Goal: Task Accomplishment & Management: Complete application form

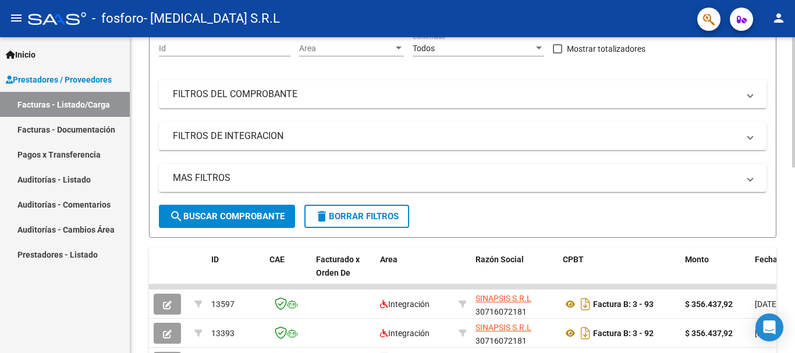
scroll to position [147, 0]
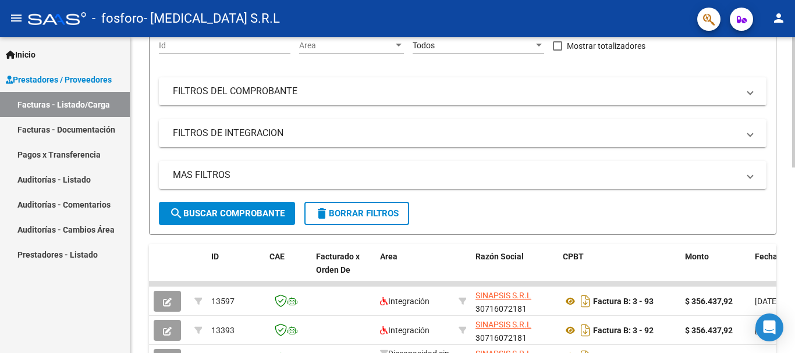
click at [795, 139] on div at bounding box center [793, 164] width 3 height 130
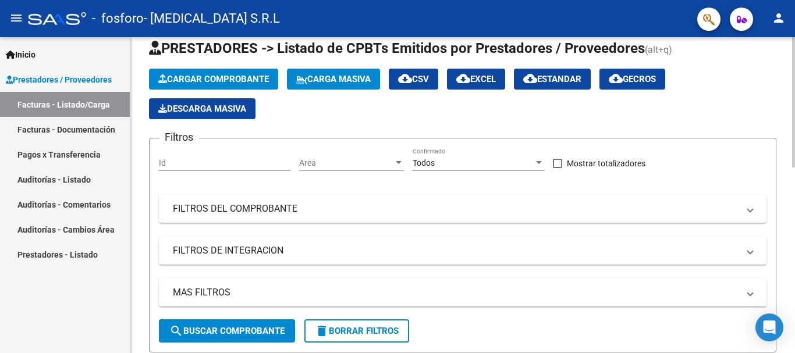
scroll to position [27, 0]
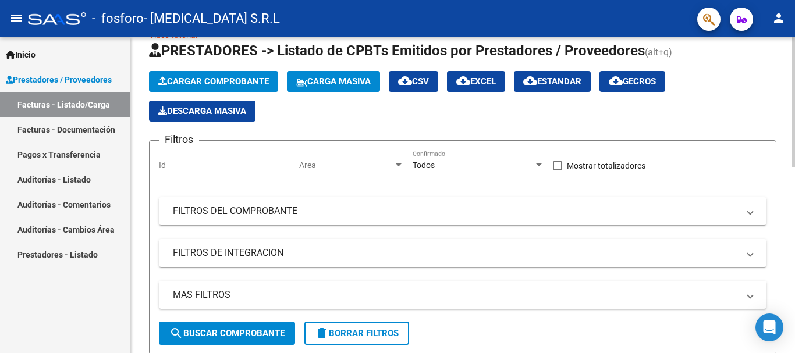
click at [215, 80] on span "Cargar Comprobante" at bounding box center [213, 81] width 111 height 10
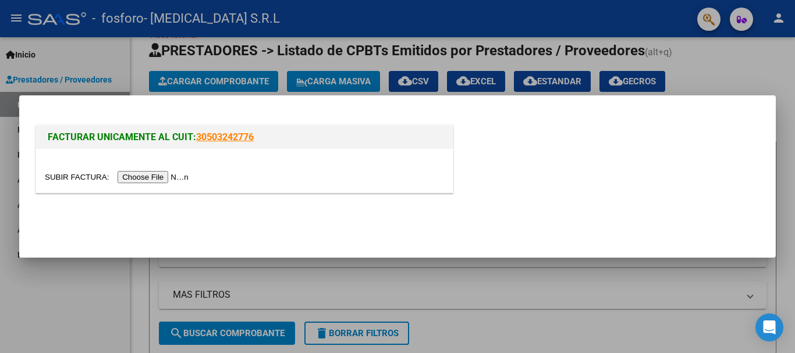
click at [171, 176] on input "file" at bounding box center [118, 177] width 147 height 12
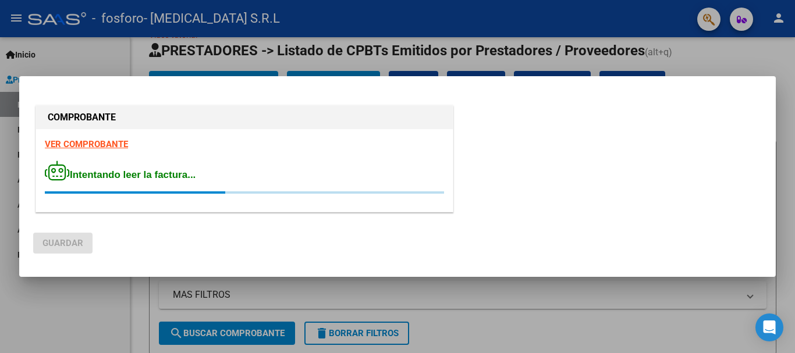
click at [106, 149] on strong "VER COMPROBANTE" at bounding box center [86, 144] width 83 height 10
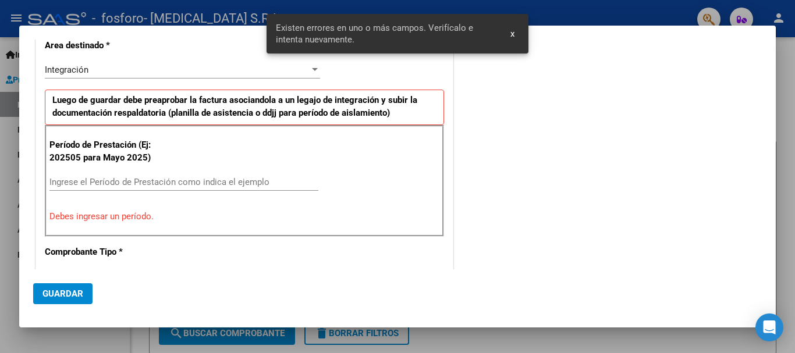
scroll to position [248, 0]
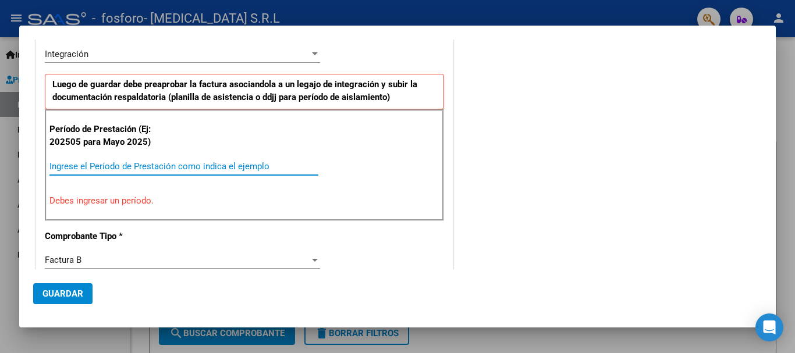
click at [76, 168] on input "Ingrese el Período de Prestación como indica el ejemplo" at bounding box center [183, 166] width 269 height 10
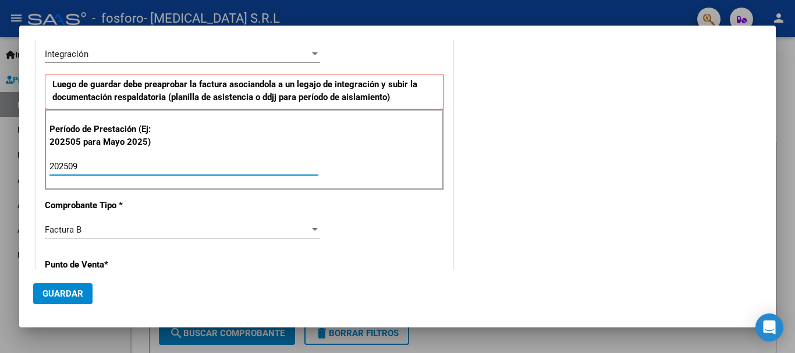
type input "202509"
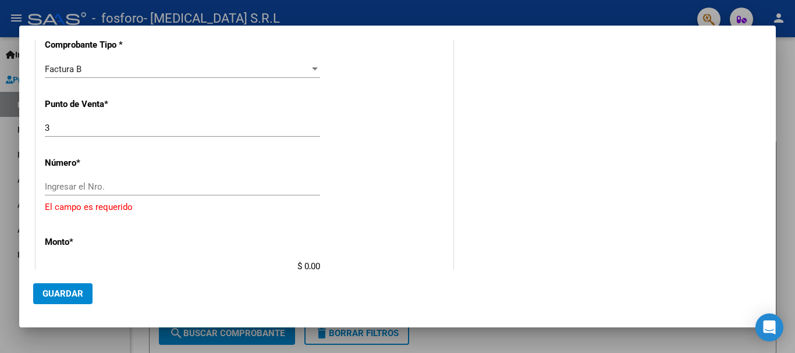
scroll to position [415, 0]
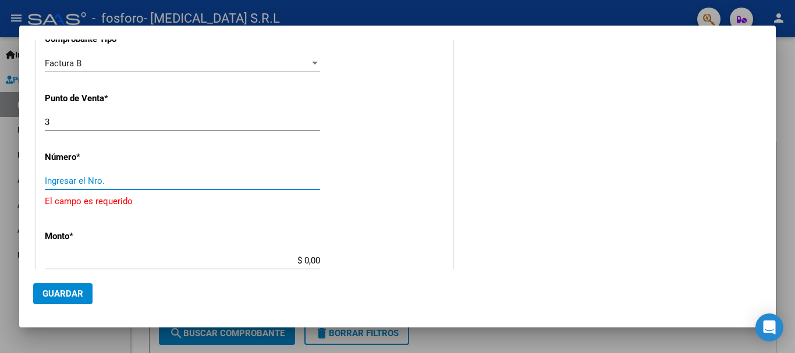
click at [69, 179] on input "Ingresar el Nro." at bounding box center [182, 181] width 275 height 10
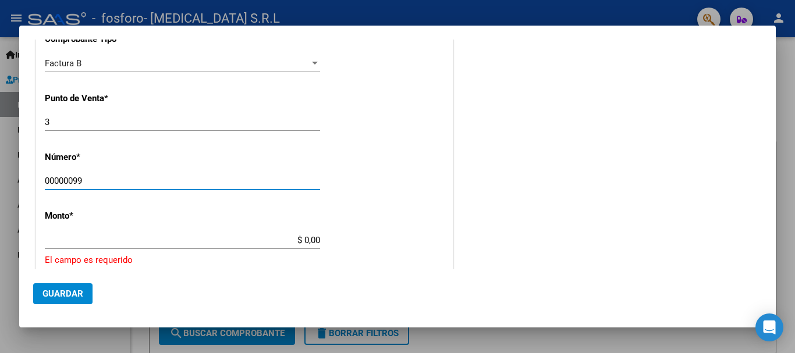
type input "00000099"
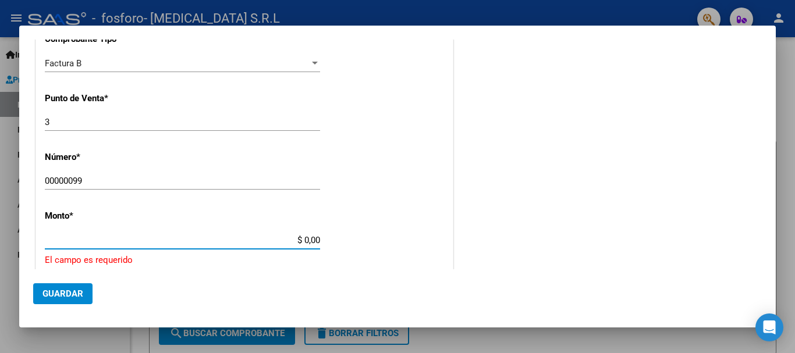
click at [74, 240] on input "$ 0,00" at bounding box center [182, 240] width 275 height 10
type input "$ 356.437,92"
type input "[DATE]"
type input "75401248814602"
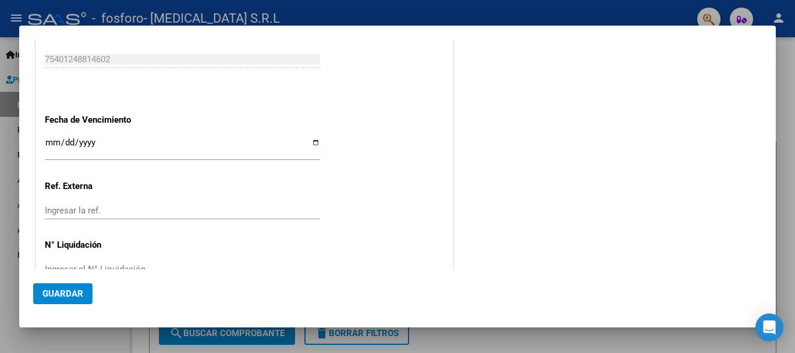
scroll to position [724, 0]
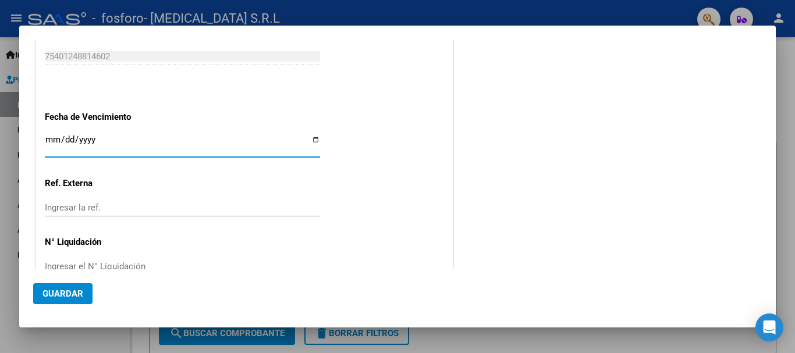
click at [313, 143] on input "Ingresar la fecha" at bounding box center [182, 144] width 275 height 19
type input "[DATE]"
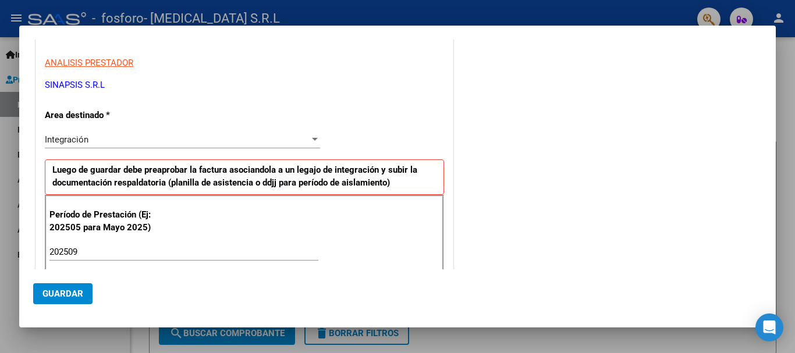
scroll to position [157, 0]
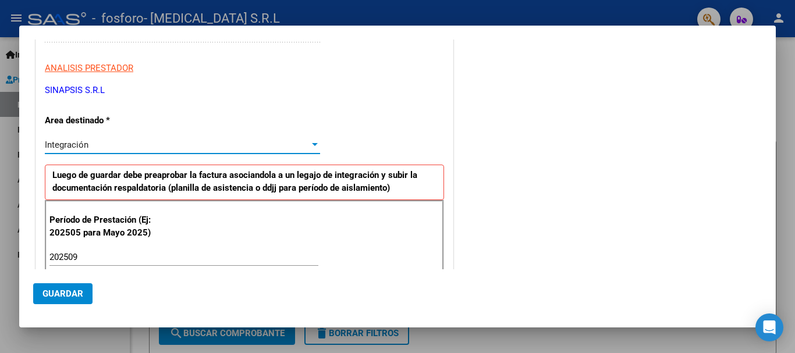
click at [311, 143] on div at bounding box center [315, 144] width 10 height 9
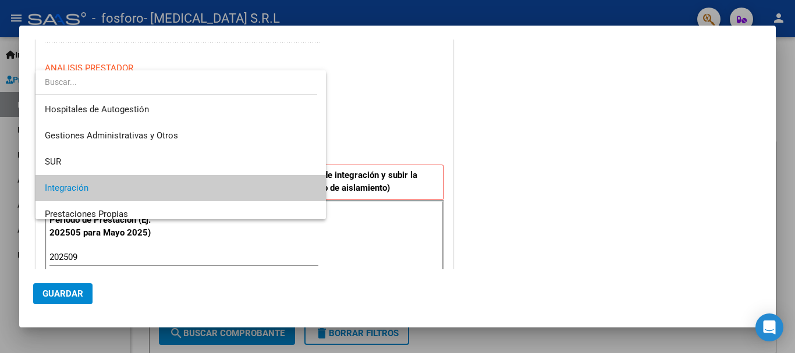
scroll to position [44, 0]
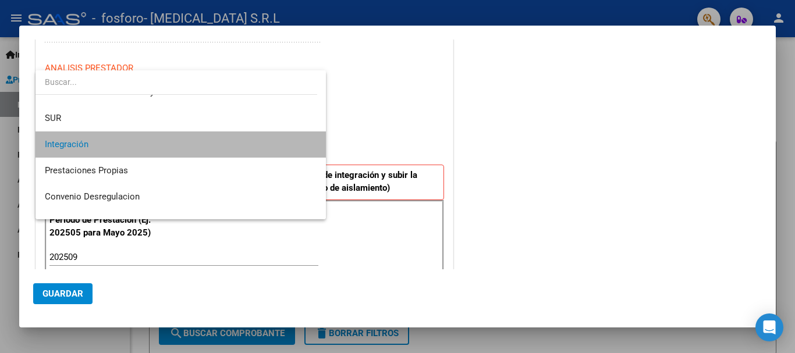
click at [285, 143] on span "Integración" at bounding box center [181, 145] width 272 height 26
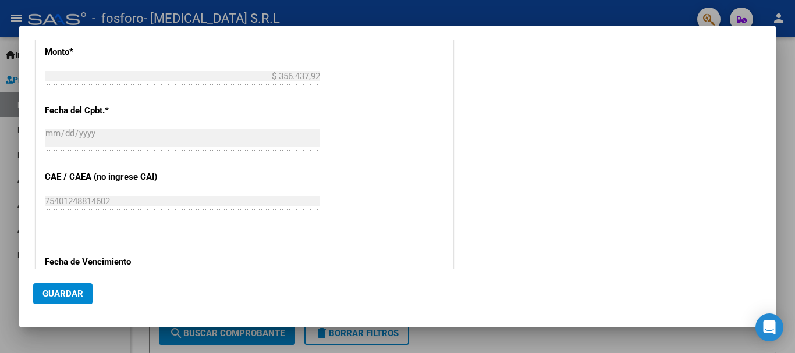
scroll to position [600, 0]
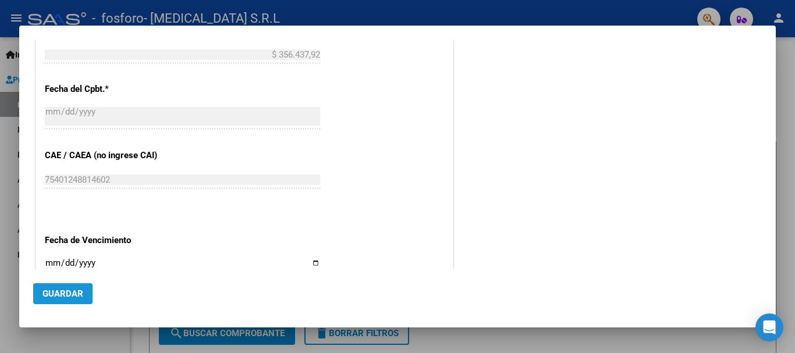
click at [66, 294] on span "Guardar" at bounding box center [63, 294] width 41 height 10
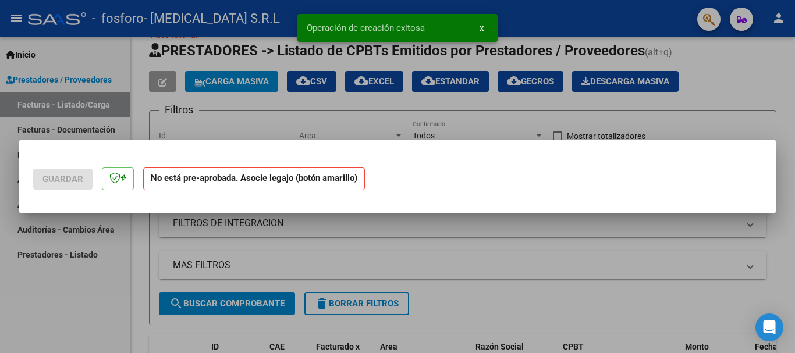
scroll to position [0, 0]
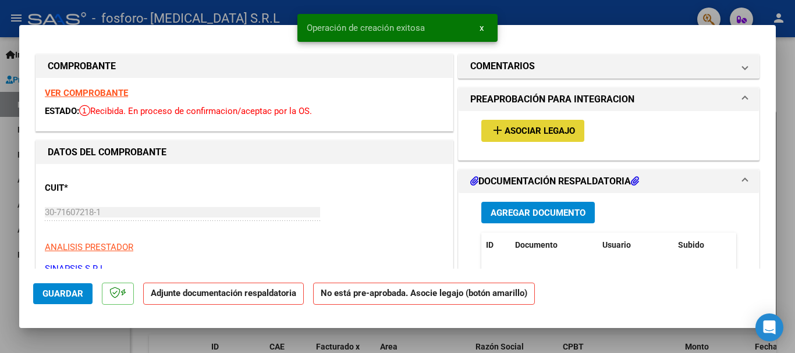
click at [541, 129] on span "Asociar Legajo" at bounding box center [540, 131] width 70 height 10
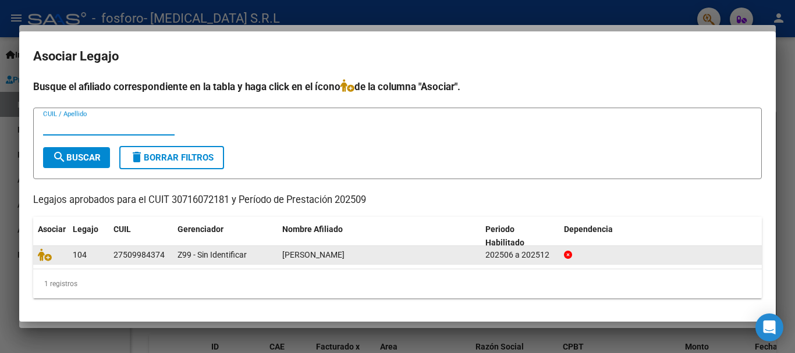
click at [522, 259] on div "202506 a 202512" at bounding box center [520, 255] width 69 height 13
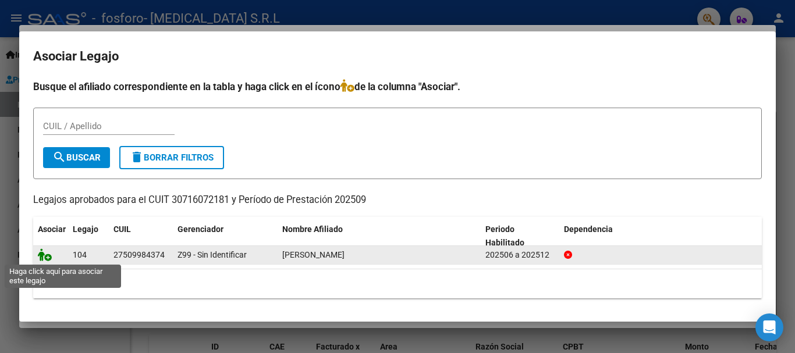
click at [41, 254] on icon at bounding box center [45, 255] width 14 height 13
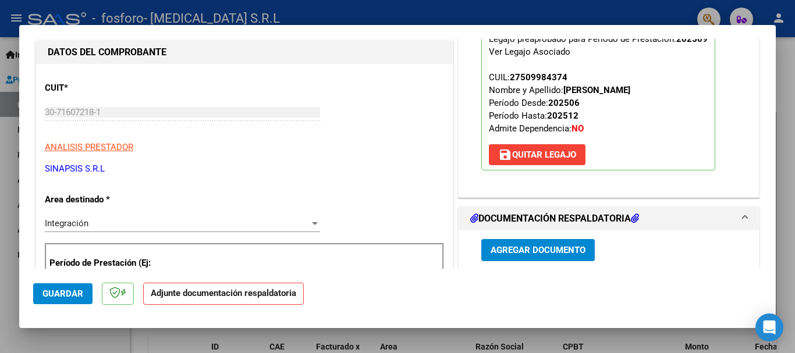
scroll to position [198, 0]
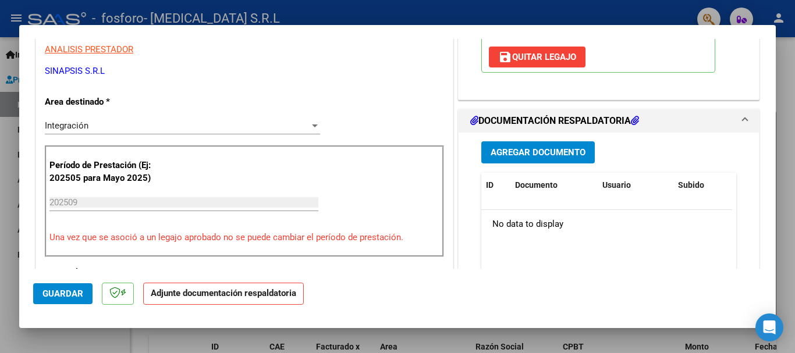
click at [514, 154] on span "Agregar Documento" at bounding box center [538, 153] width 95 height 10
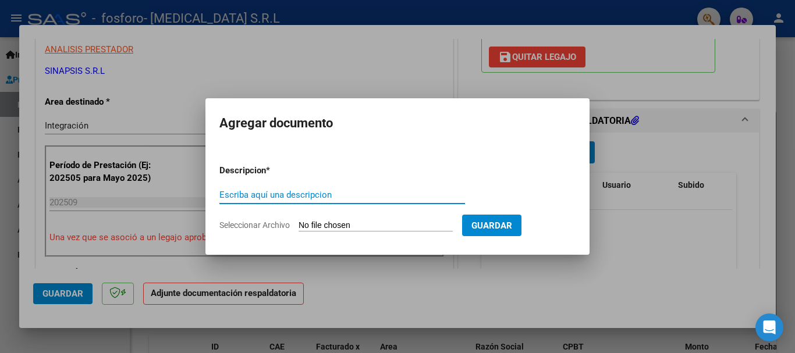
click at [293, 196] on input "Escriba aquí una descripcion" at bounding box center [342, 195] width 246 height 10
type input "a"
type input "ASISTENCIA"
click at [340, 224] on input "Seleccionar Archivo" at bounding box center [376, 226] width 154 height 11
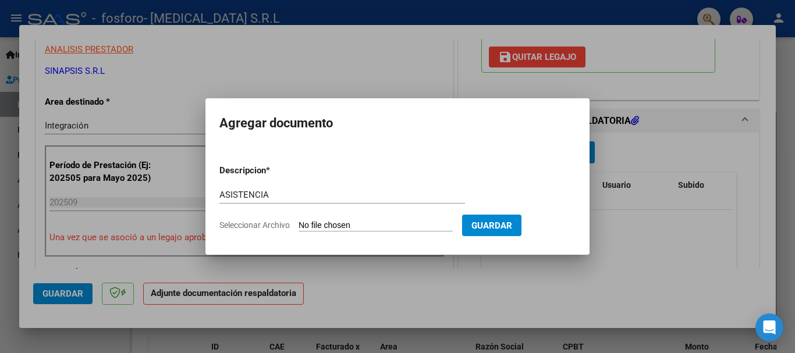
type input "C:\fakepath\ASISTENCIA SEPTIEMBRE FIRMADA.pdf"
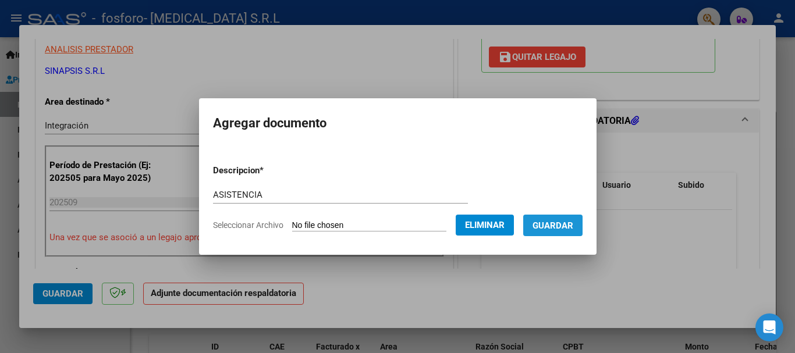
click at [560, 230] on span "Guardar" at bounding box center [553, 226] width 41 height 10
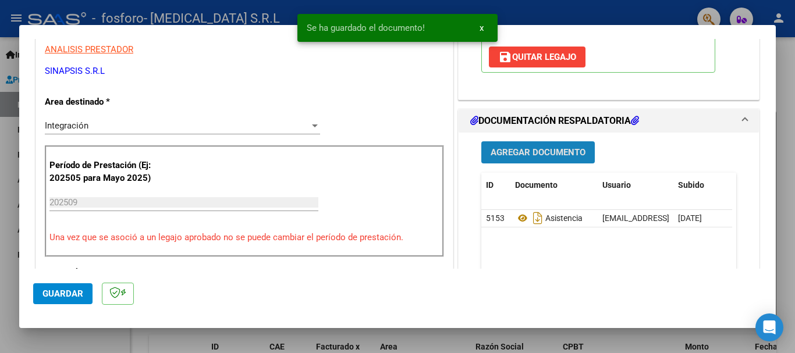
click at [535, 153] on span "Agregar Documento" at bounding box center [538, 153] width 95 height 10
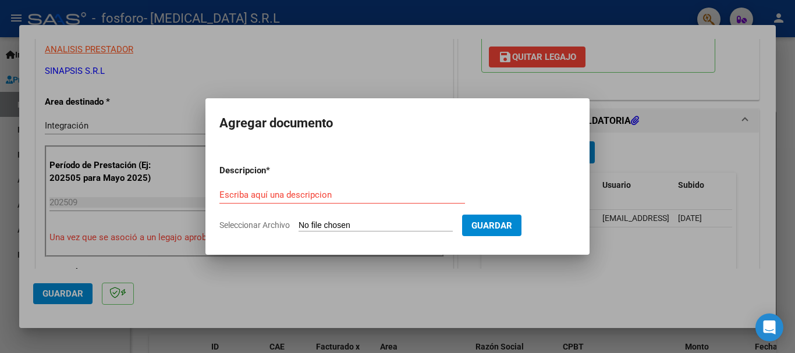
click at [342, 224] on input "Seleccionar Archivo" at bounding box center [376, 226] width 154 height 11
type input "C:\fakepath\cae sep.pdf"
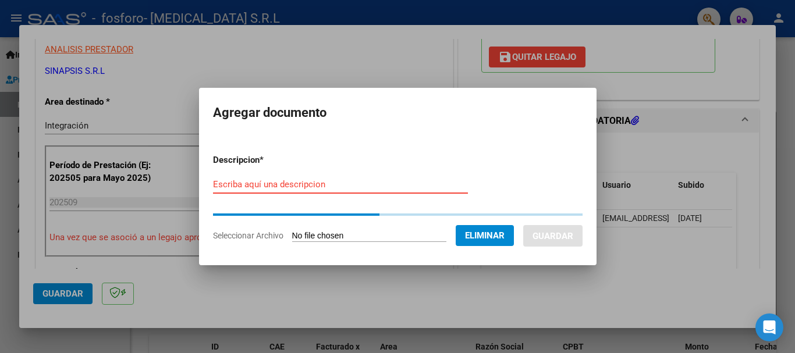
click at [285, 182] on input "Escriba aquí una descripcion" at bounding box center [340, 184] width 255 height 10
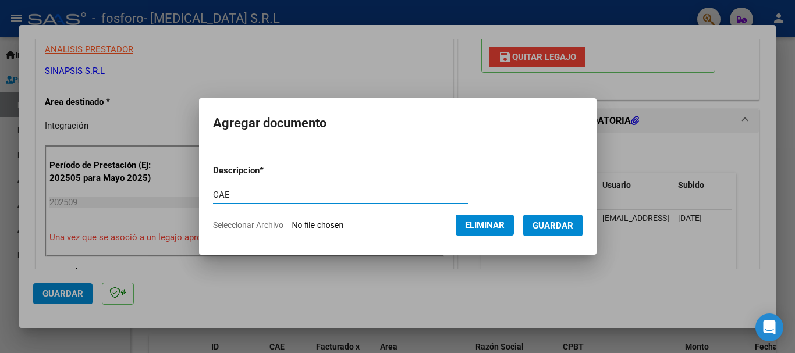
type input "CAE"
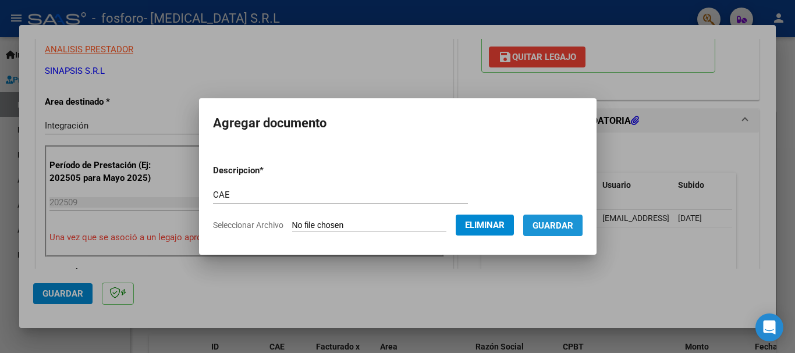
click at [573, 224] on span "Guardar" at bounding box center [553, 226] width 41 height 10
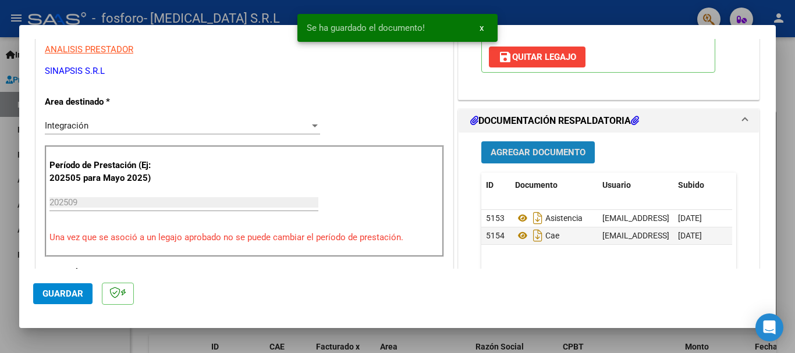
click at [530, 151] on span "Agregar Documento" at bounding box center [538, 153] width 95 height 10
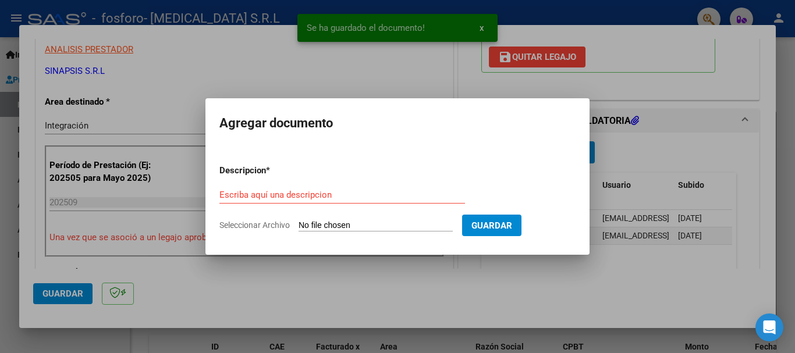
click at [321, 222] on input "Seleccionar Archivo" at bounding box center [376, 226] width 154 height 11
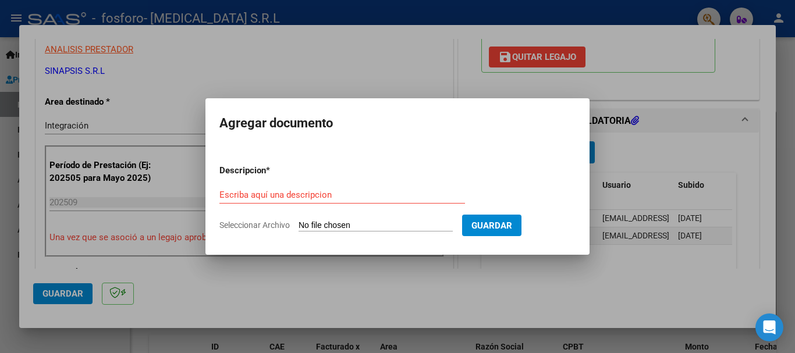
type input "C:\fakepath\INFORME SEPTIEMBRE.pdf"
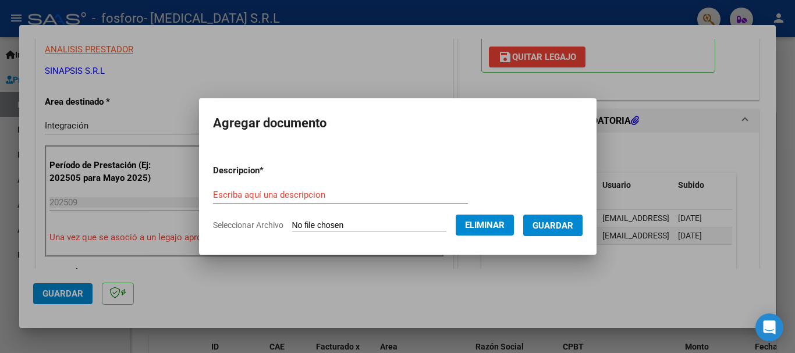
click at [247, 180] on form "Descripcion * Escriba aquí una descripcion Seleccionar Archivo Eliminar Guardar" at bounding box center [398, 197] width 370 height 85
click at [245, 196] on input "Escriba aquí una descripcion" at bounding box center [340, 195] width 255 height 10
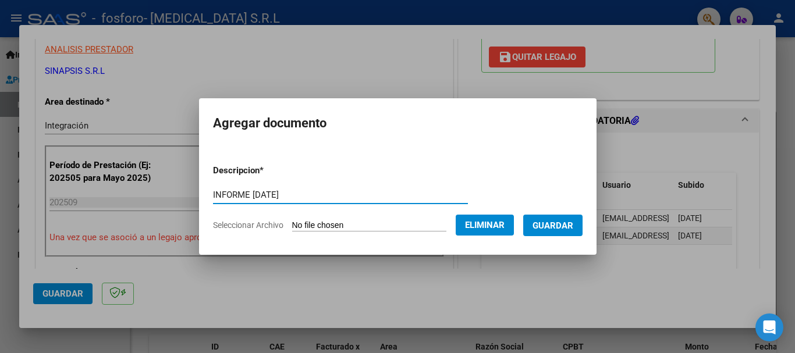
type input "INFORME [DATE]"
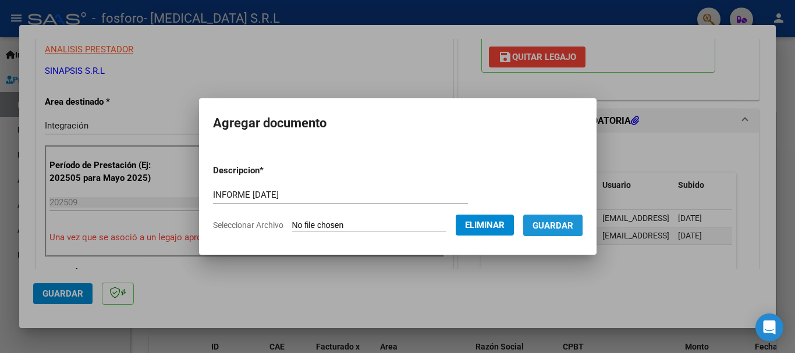
click at [552, 225] on span "Guardar" at bounding box center [553, 226] width 41 height 10
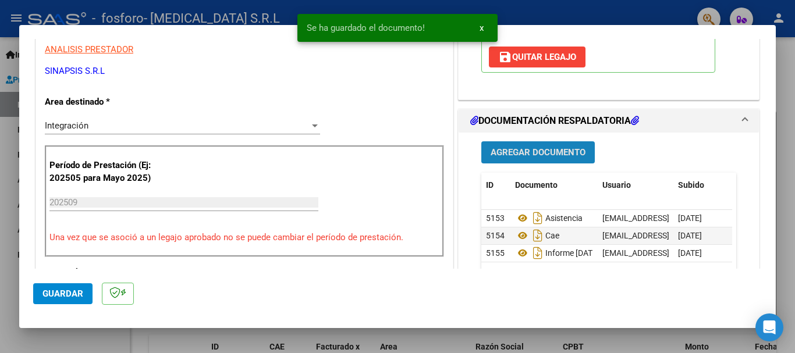
click at [539, 150] on span "Agregar Documento" at bounding box center [538, 153] width 95 height 10
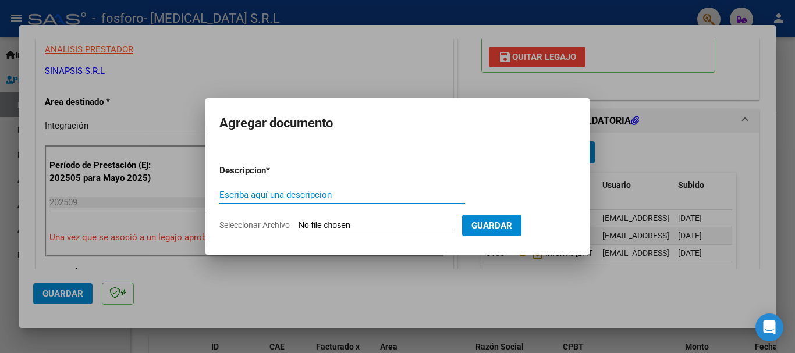
click at [278, 198] on input "Escriba aquí una descripcion" at bounding box center [342, 195] width 246 height 10
type input "FACTURA FIRMADA"
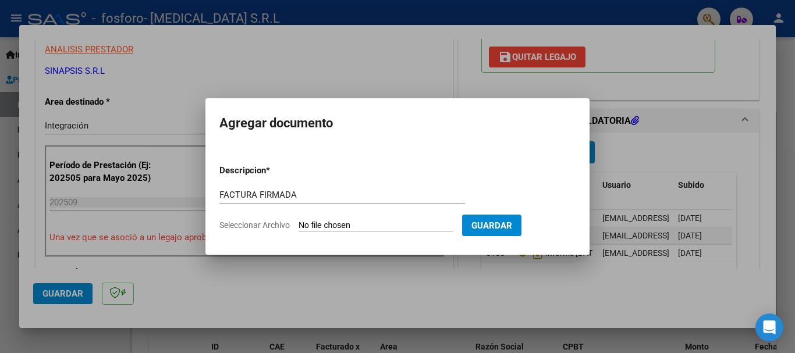
click at [369, 221] on input "Seleccionar Archivo" at bounding box center [376, 226] width 154 height 11
type input "C:\fakepath\FACTURA [DATE] FIRMADA.pdf"
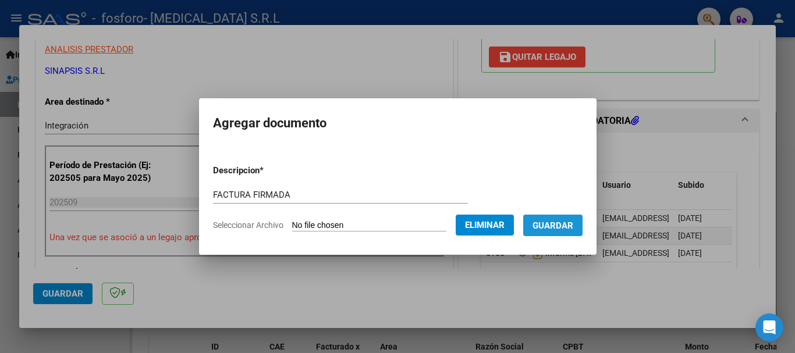
click at [569, 221] on span "Guardar" at bounding box center [553, 226] width 41 height 10
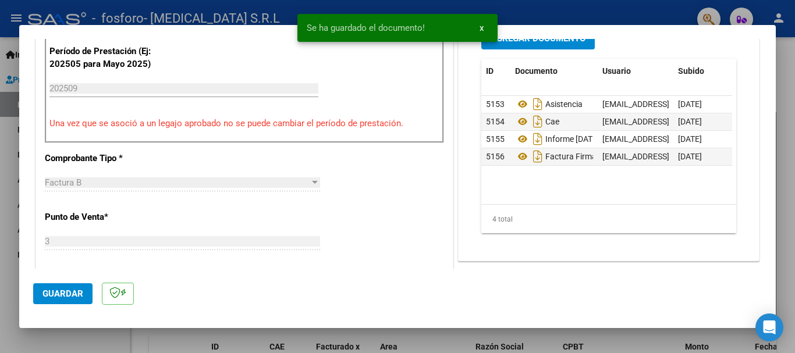
scroll to position [313, 0]
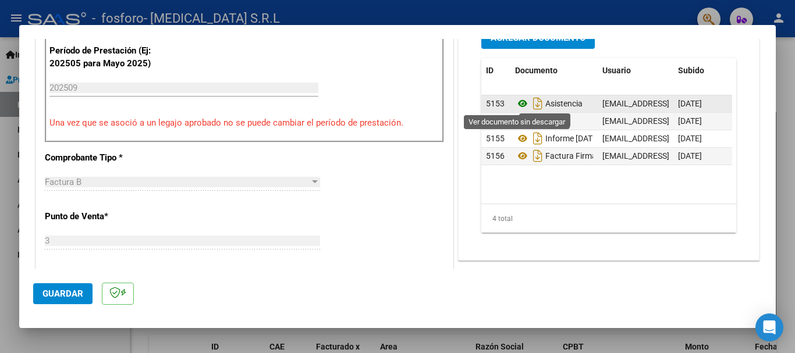
click at [517, 108] on icon at bounding box center [522, 104] width 15 height 14
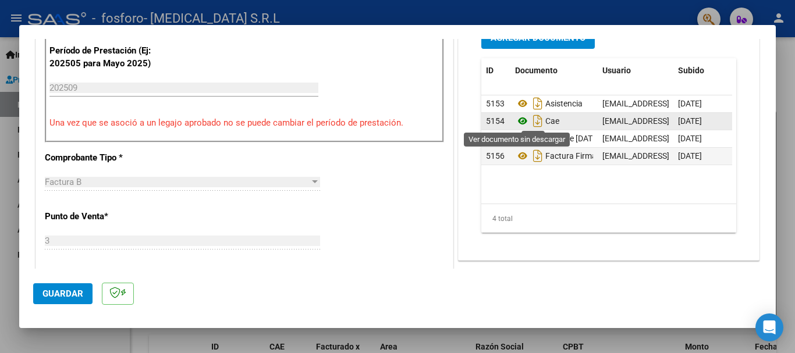
click at [519, 122] on icon at bounding box center [522, 121] width 15 height 14
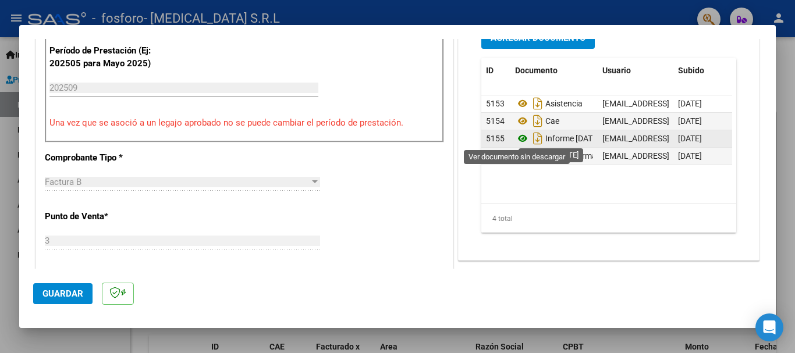
click at [516, 139] on icon at bounding box center [522, 139] width 15 height 14
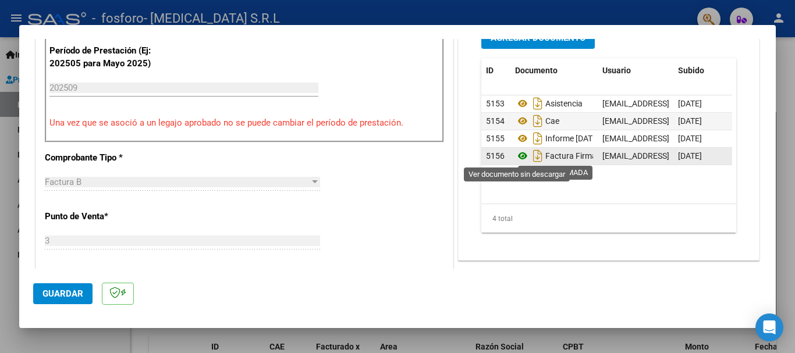
click at [516, 155] on icon at bounding box center [522, 156] width 15 height 14
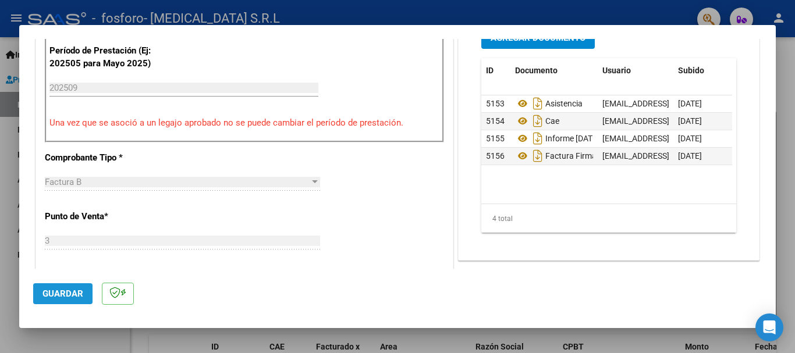
click at [61, 300] on button "Guardar" at bounding box center [62, 294] width 59 height 21
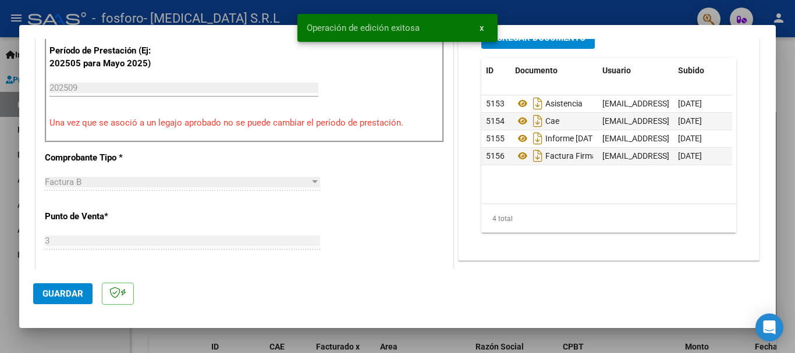
click at [788, 58] on div at bounding box center [397, 176] width 795 height 353
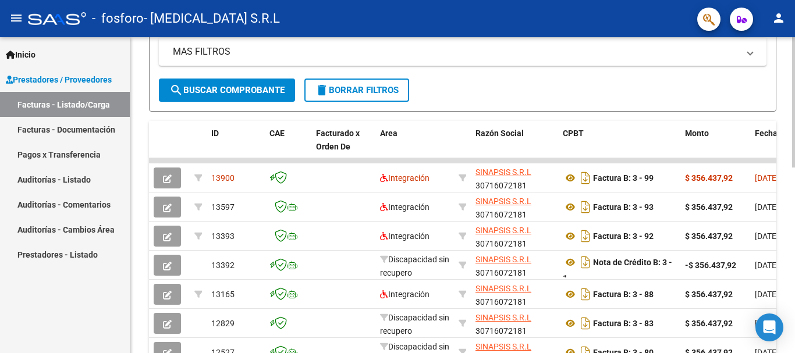
scroll to position [274, 0]
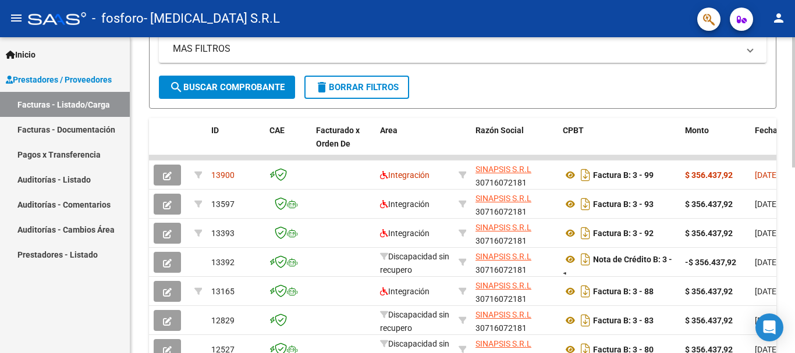
click at [795, 172] on div at bounding box center [793, 218] width 3 height 130
